Goal: Task Accomplishment & Management: Use online tool/utility

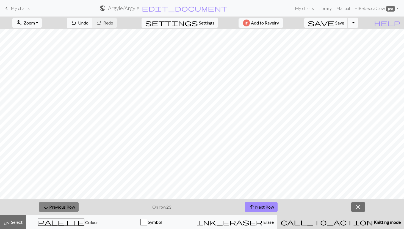
click at [67, 203] on button "arrow_downward Previous Row" at bounding box center [59, 206] width 40 height 10
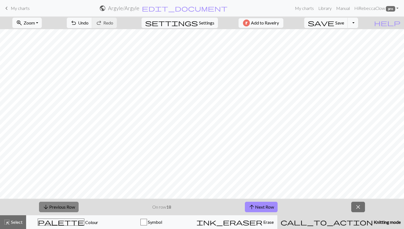
click at [67, 203] on button "arrow_downward Previous Row" at bounding box center [59, 206] width 40 height 10
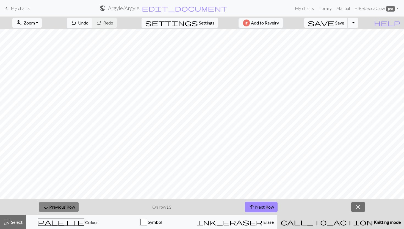
click at [67, 203] on button "arrow_downward Previous Row" at bounding box center [59, 206] width 40 height 10
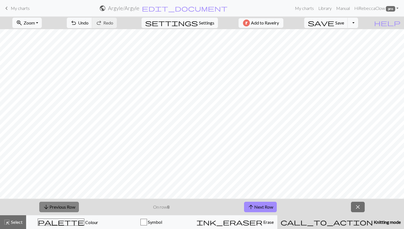
click at [67, 203] on button "arrow_downward Previous Row" at bounding box center [59, 206] width 40 height 10
